Goal: Information Seeking & Learning: Learn about a topic

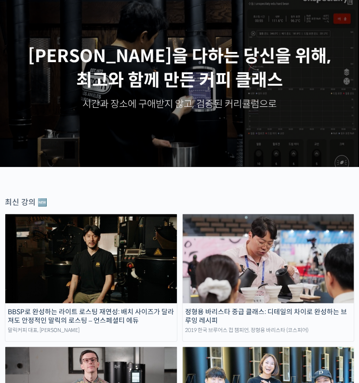
scroll to position [48, 0]
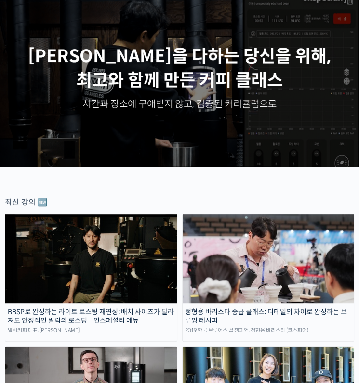
click at [248, 284] on img at bounding box center [268, 258] width 171 height 89
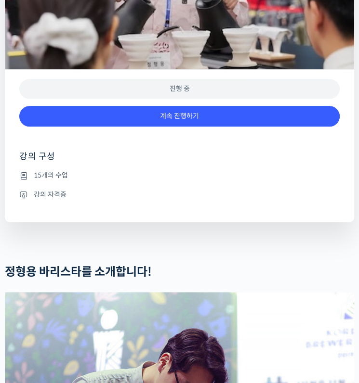
scroll to position [521, 0]
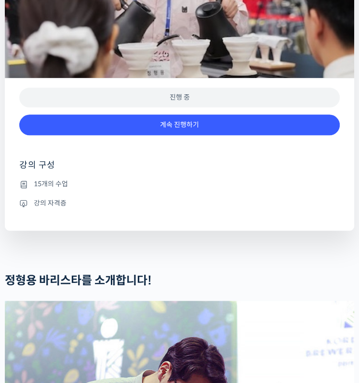
drag, startPoint x: 86, startPoint y: 0, endPoint x: 343, endPoint y: 120, distance: 283.9
click at [343, 120] on div "진행 중 계속 진행하기 강의 구성 15개의 수업 강의 자격증" at bounding box center [179, 154] width 349 height 153
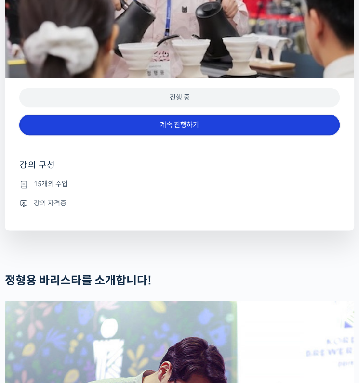
click at [113, 135] on link "계속 진행하기" at bounding box center [179, 125] width 320 height 21
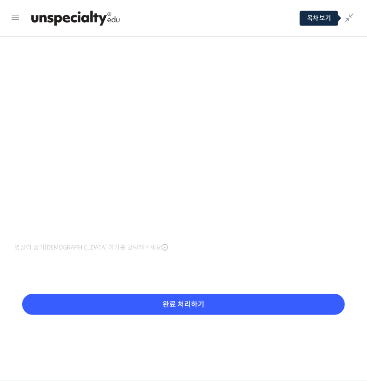
scroll to position [8, 0]
